Goal: Communication & Community: Answer question/provide support

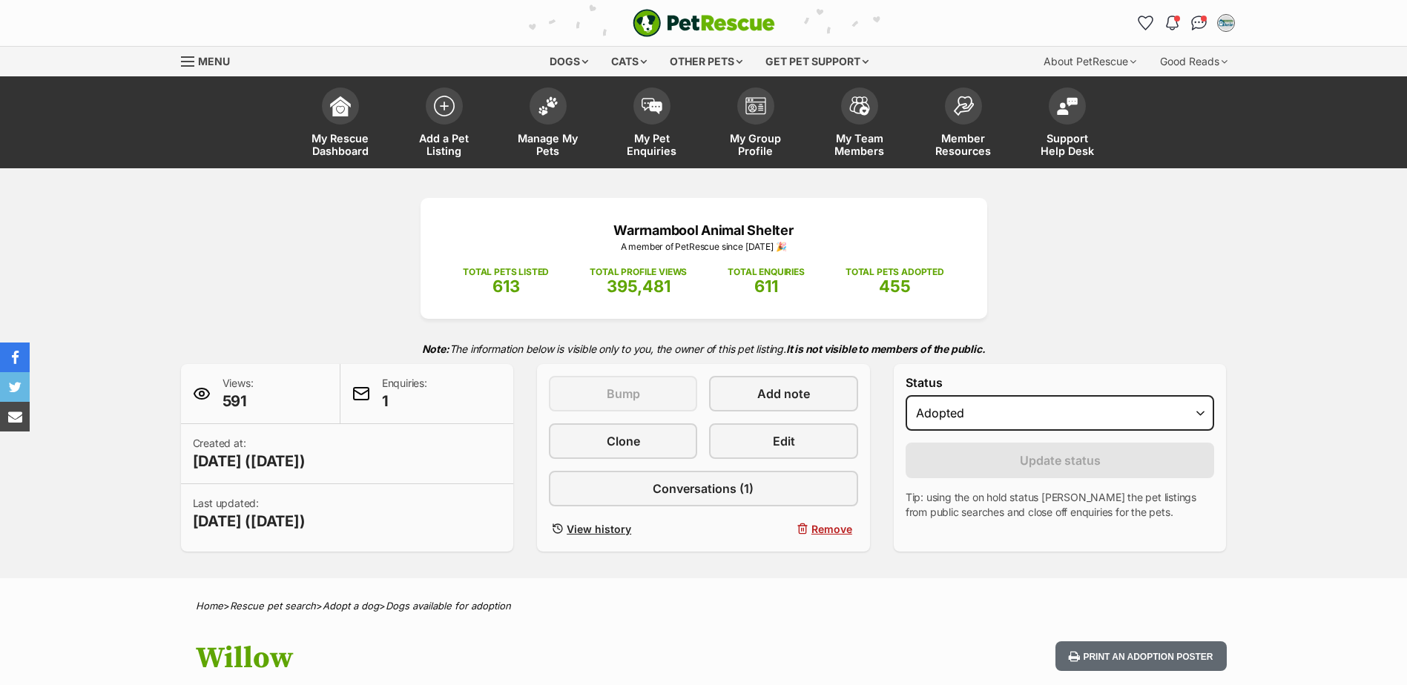
select select "rehomed"
drag, startPoint x: 539, startPoint y: 150, endPoint x: 524, endPoint y: 150, distance: 14.8
click at [539, 150] on span "Manage My Pets" at bounding box center [548, 144] width 67 height 25
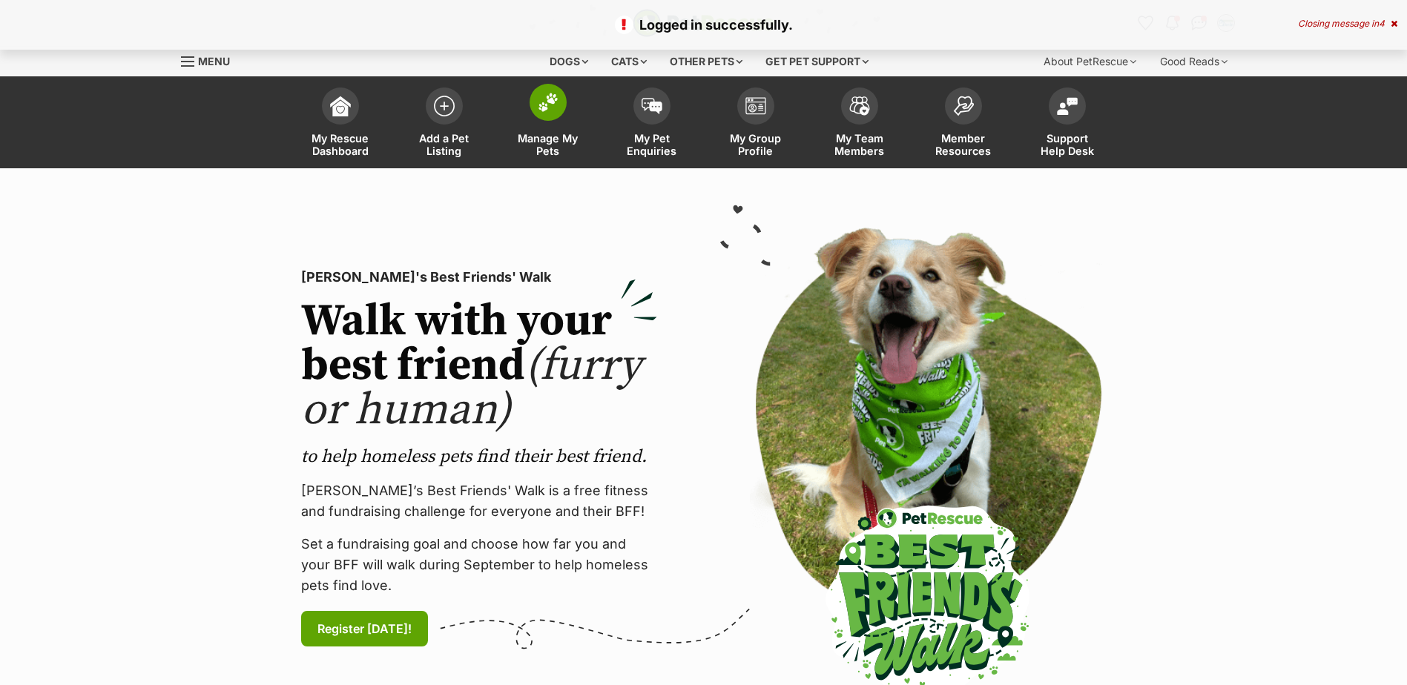
click at [576, 120] on link "Manage My Pets" at bounding box center [548, 124] width 104 height 88
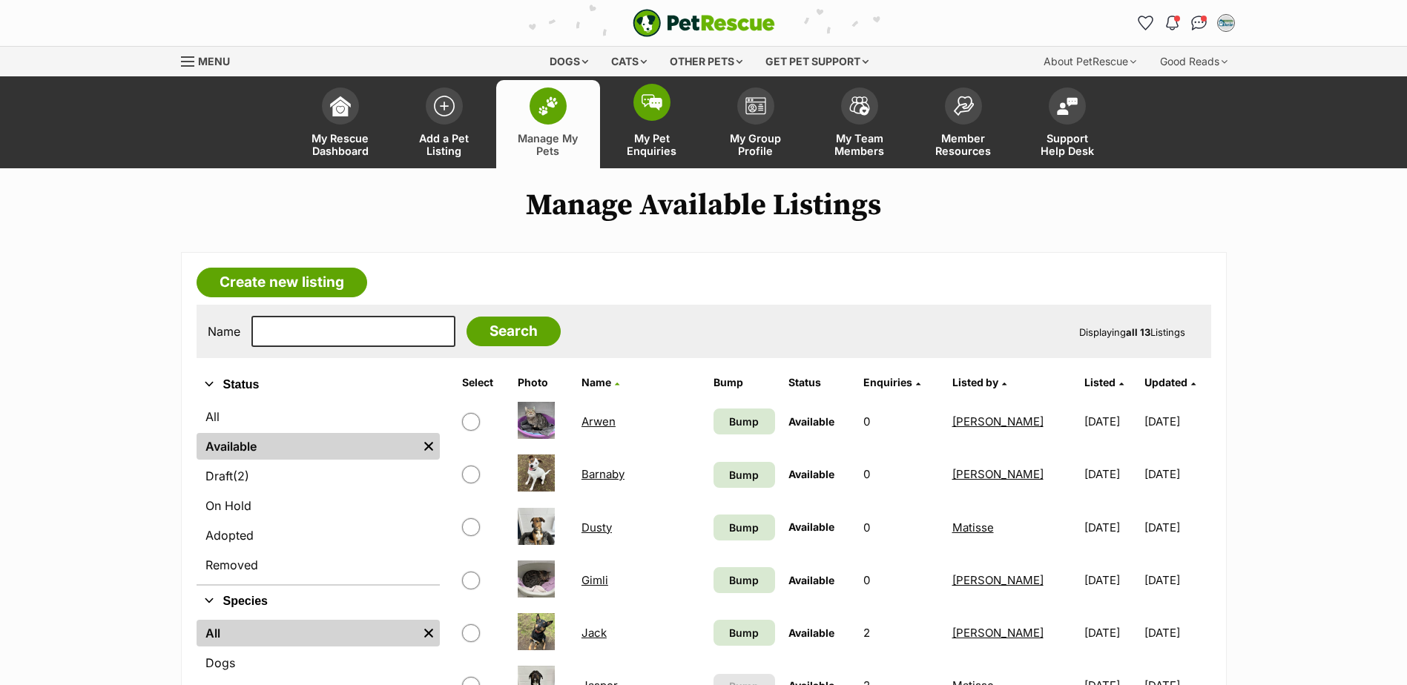
click at [696, 95] on link "My Pet Enquiries" at bounding box center [652, 124] width 104 height 88
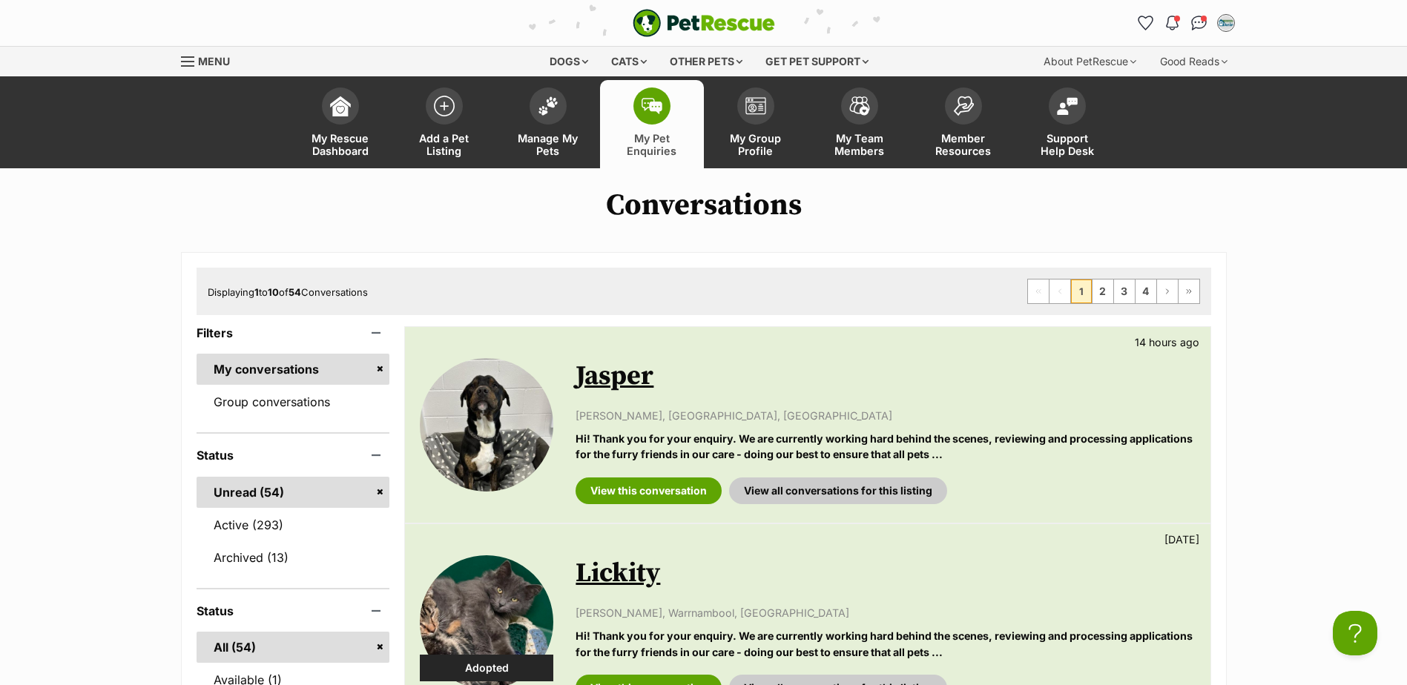
click at [598, 369] on link "Jasper" at bounding box center [615, 376] width 78 height 33
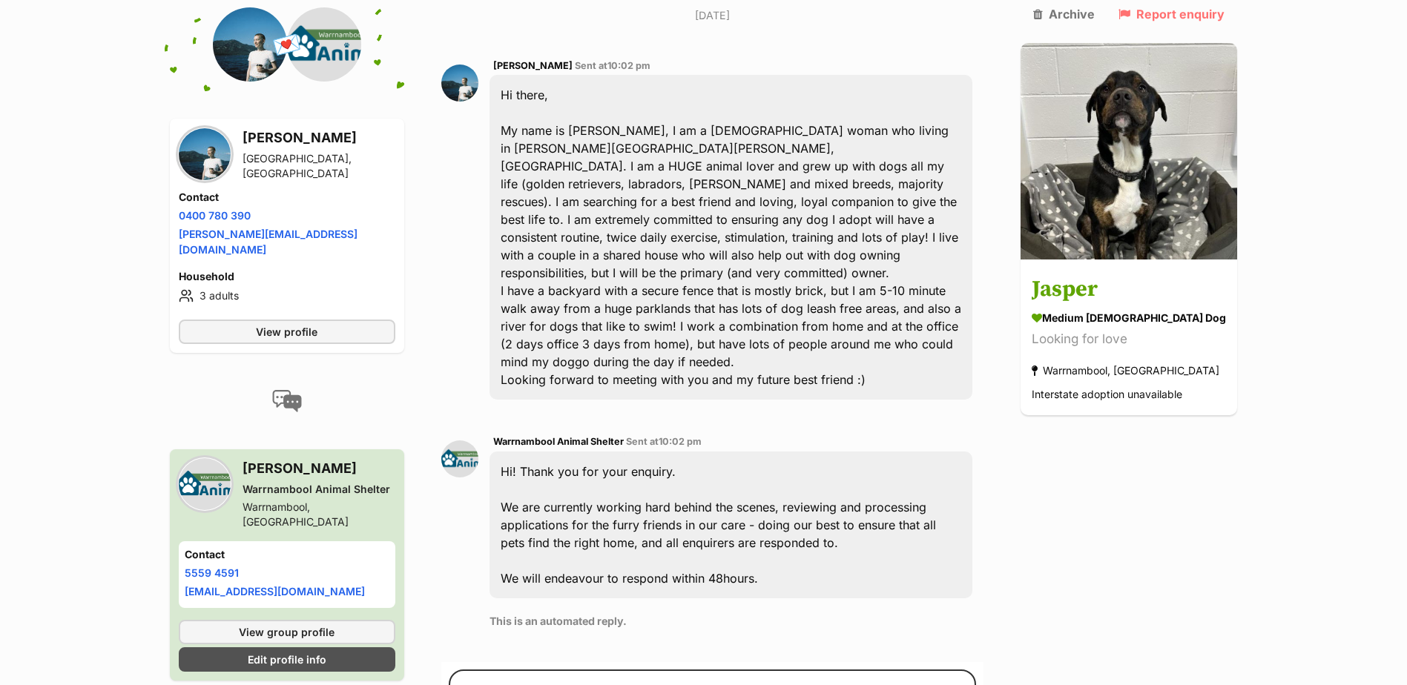
scroll to position [388, 0]
